Goal: Task Accomplishment & Management: Manage account settings

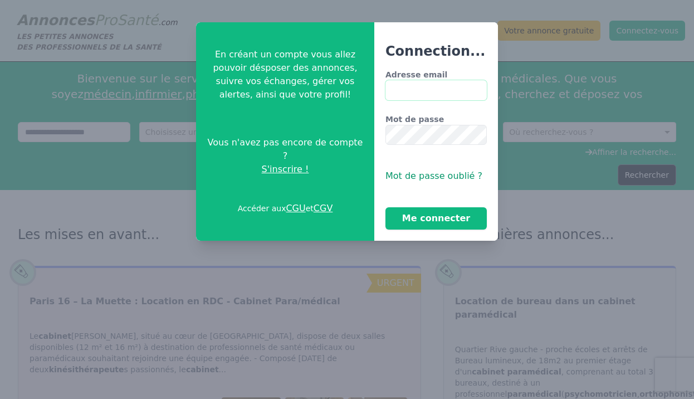
click at [408, 90] on input "Adresse email" at bounding box center [436, 90] width 101 height 20
click at [428, 94] on input "Adresse email" at bounding box center [436, 90] width 101 height 20
type input "*"
type input "**********"
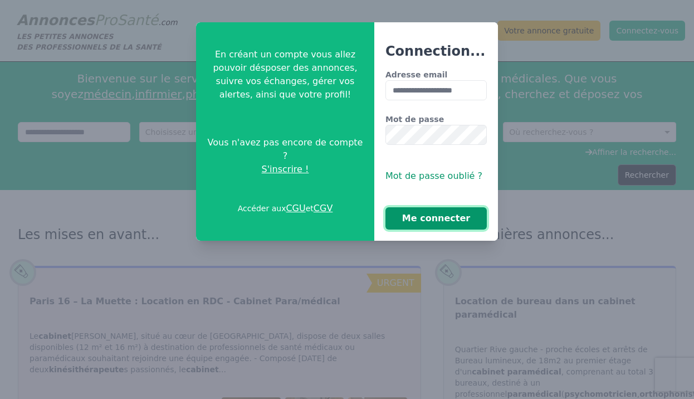
click at [465, 215] on button "Me connecter" at bounding box center [436, 218] width 101 height 22
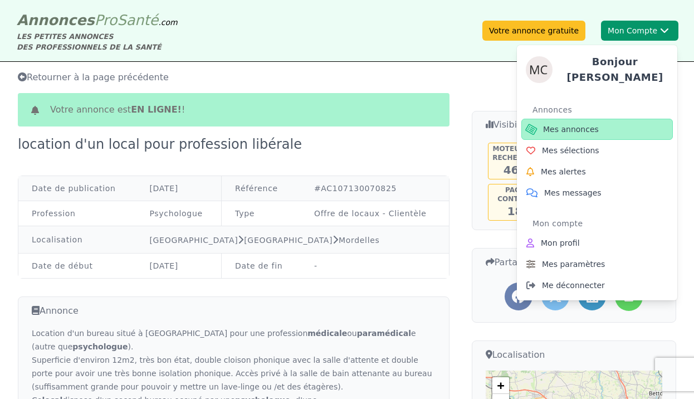
click at [588, 128] on span "Mes annonces" at bounding box center [571, 129] width 56 height 11
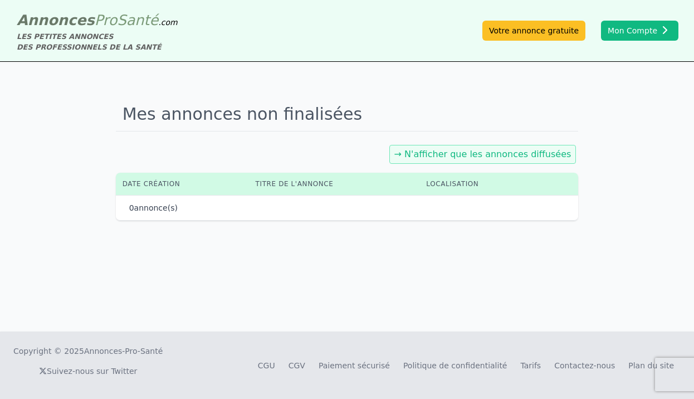
click at [481, 159] on link "→ N'afficher que les annonces diffusées" at bounding box center [482, 154] width 177 height 11
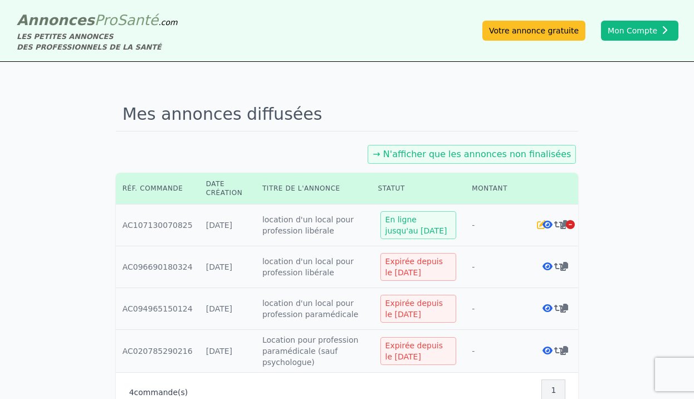
click at [421, 225] on div "En ligne jusqu'au [DATE]" at bounding box center [419, 225] width 76 height 28
click at [545, 225] on icon at bounding box center [548, 224] width 10 height 9
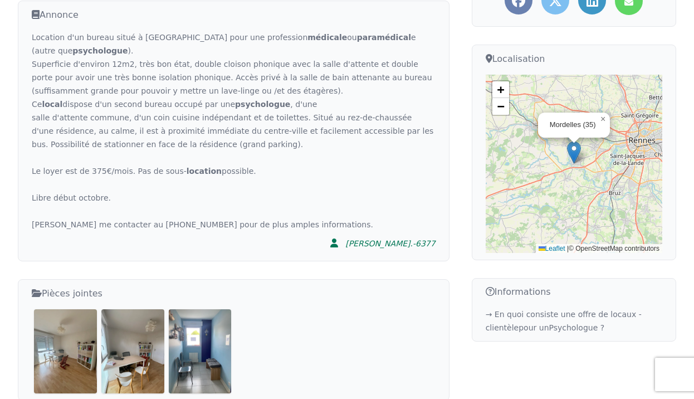
scroll to position [297, 0]
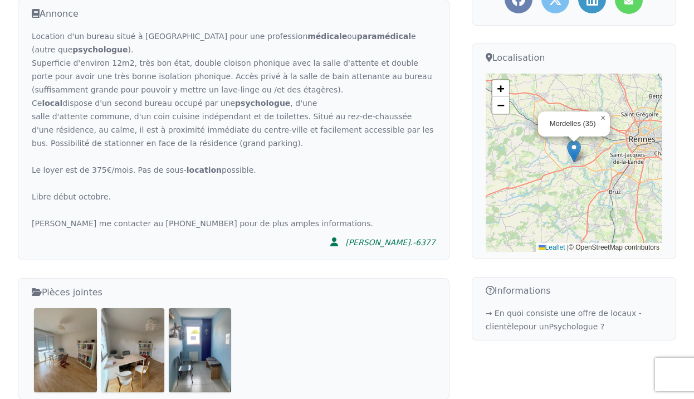
click at [415, 242] on div "[PERSON_NAME].-6377" at bounding box center [390, 242] width 90 height 11
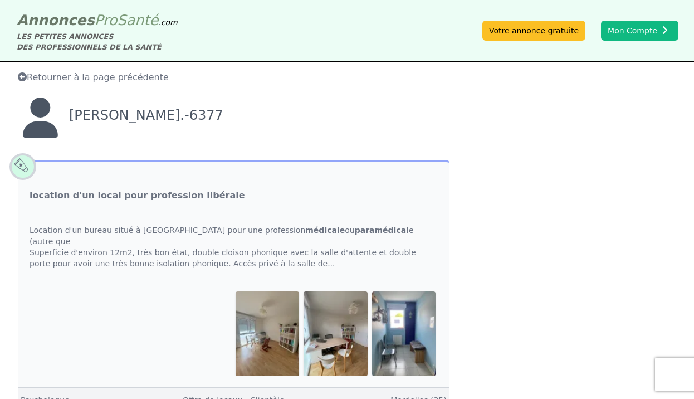
click at [113, 77] on span "Retourner à la page précédente" at bounding box center [93, 77] width 151 height 11
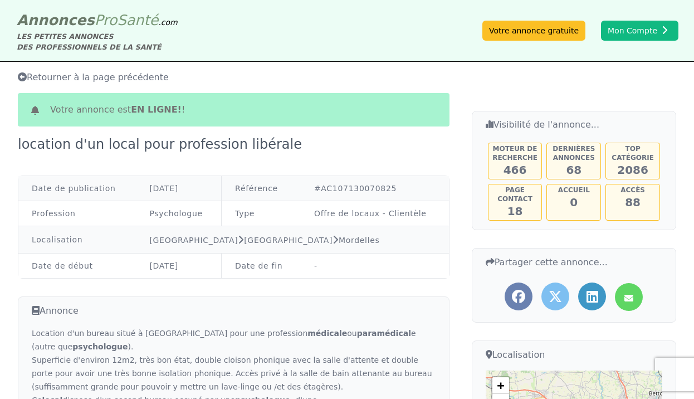
click at [510, 126] on h3 "Visibilité de l'annonce..." at bounding box center [574, 124] width 177 height 13
click at [527, 169] on div "Moteur de recherche 466" at bounding box center [515, 161] width 55 height 37
click at [568, 181] on div "Moteur de recherche 466 Dernières annonces 68 Top catégorie 2086 Page contact 1…" at bounding box center [574, 181] width 177 height 82
